Goal: Obtain resource: Obtain resource

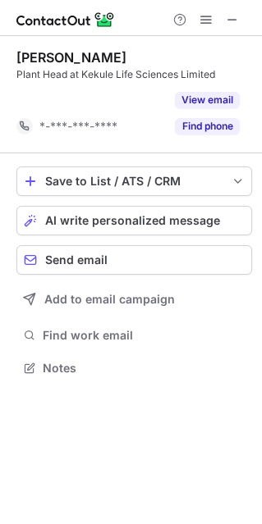
scroll to position [330, 262]
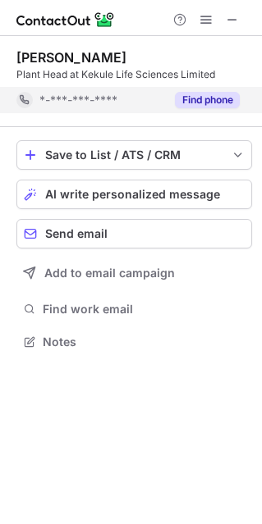
click at [188, 103] on button "Find phone" at bounding box center [207, 100] width 65 height 16
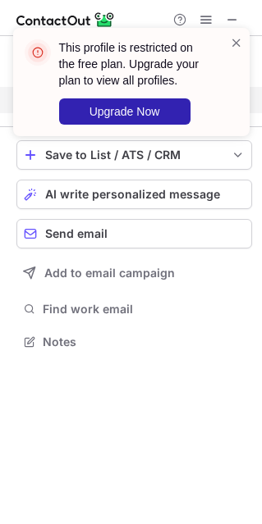
scroll to position [303, 262]
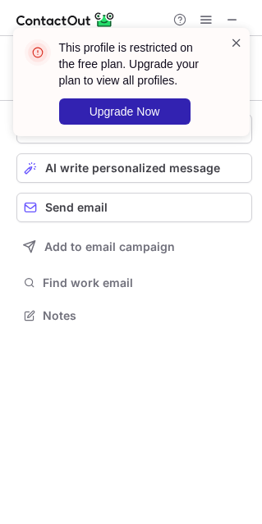
click at [232, 42] on span at bounding box center [236, 42] width 13 height 16
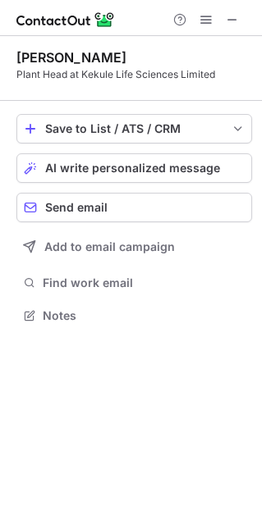
click at [232, 24] on div "This profile is restricted on the free plan. Upgrade your plan to view all prof…" at bounding box center [131, 88] width 262 height 154
click at [229, 17] on span at bounding box center [231, 19] width 13 height 13
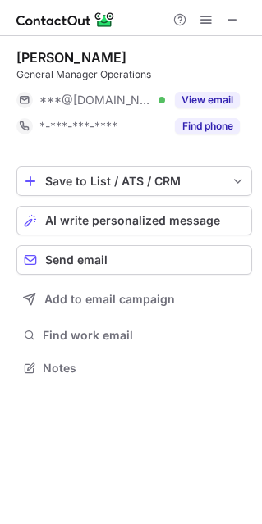
scroll to position [356, 262]
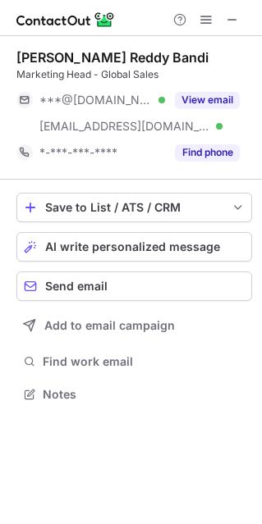
scroll to position [382, 262]
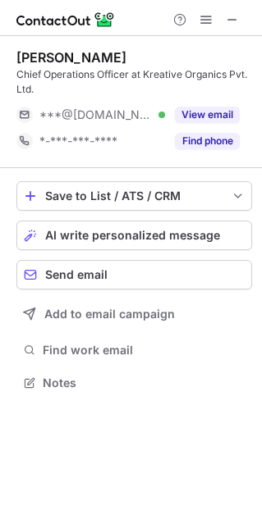
scroll to position [371, 262]
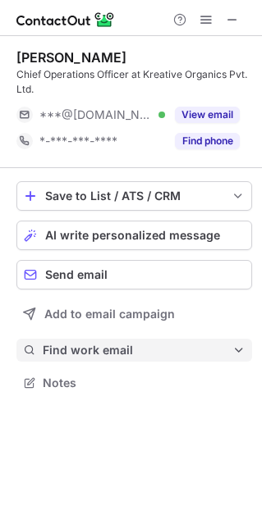
click at [94, 348] on span "Find work email" at bounding box center [137, 350] width 189 height 15
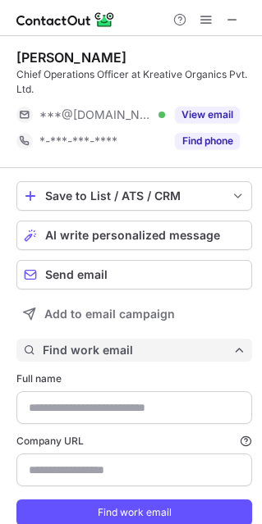
type input "**********"
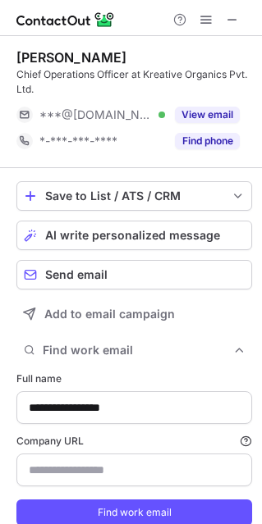
type input "**********"
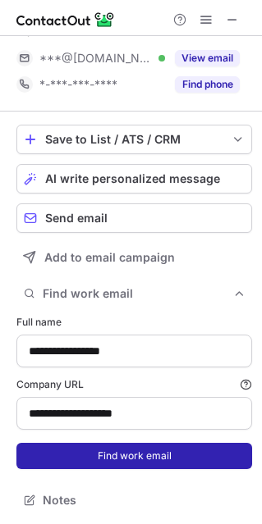
click at [174, 458] on button "Find work email" at bounding box center [133, 456] width 235 height 26
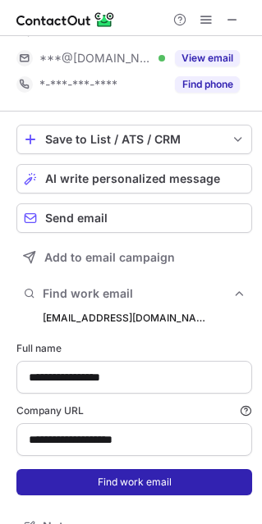
scroll to position [571, 250]
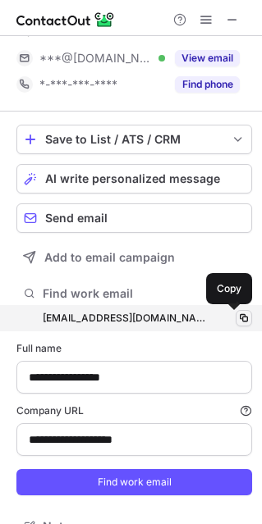
click at [237, 315] on span at bounding box center [243, 318] width 13 height 13
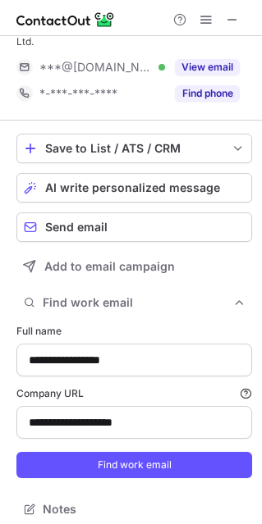
scroll to position [544, 250]
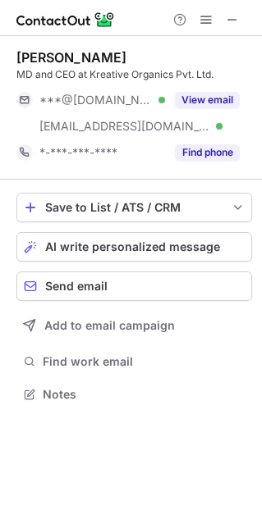
scroll to position [382, 262]
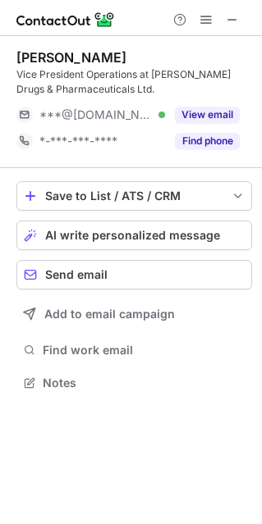
scroll to position [371, 262]
click at [80, 364] on div "Save to List / ATS / CRM List Select Lever Connect Greenhouse Connect Salesforc…" at bounding box center [133, 287] width 235 height 239
click at [80, 362] on div "Save to List / ATS / CRM List Select Lever Connect Greenhouse Connect Salesforc…" at bounding box center [133, 287] width 235 height 239
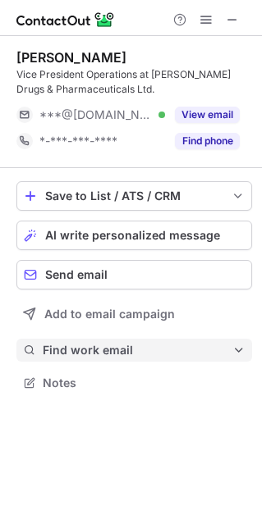
click at [85, 354] on span "Find work email" at bounding box center [137, 350] width 189 height 15
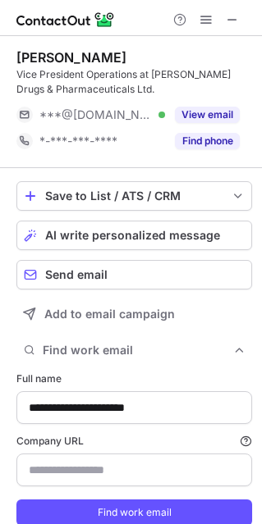
type input "**********"
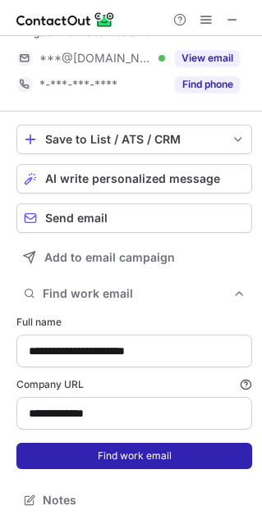
click at [171, 453] on button "Find work email" at bounding box center [133, 456] width 235 height 26
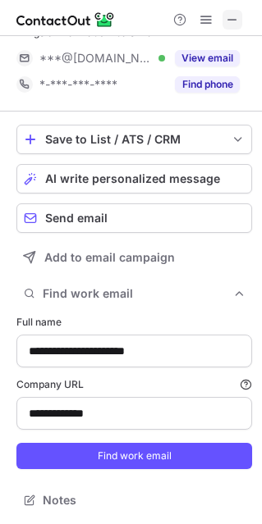
click at [228, 20] on span at bounding box center [231, 19] width 13 height 13
